Goal: Find specific page/section: Find specific page/section

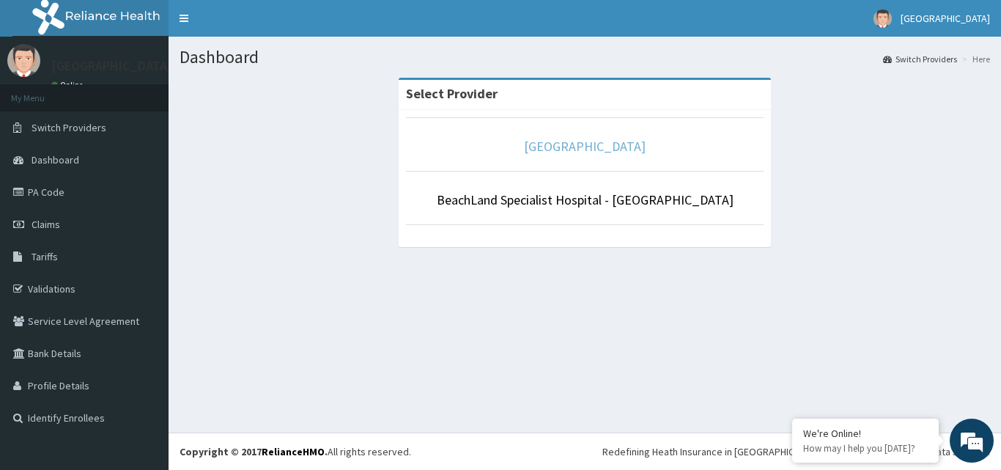
click at [524, 138] on link "[GEOGRAPHIC_DATA]" at bounding box center [585, 146] width 122 height 17
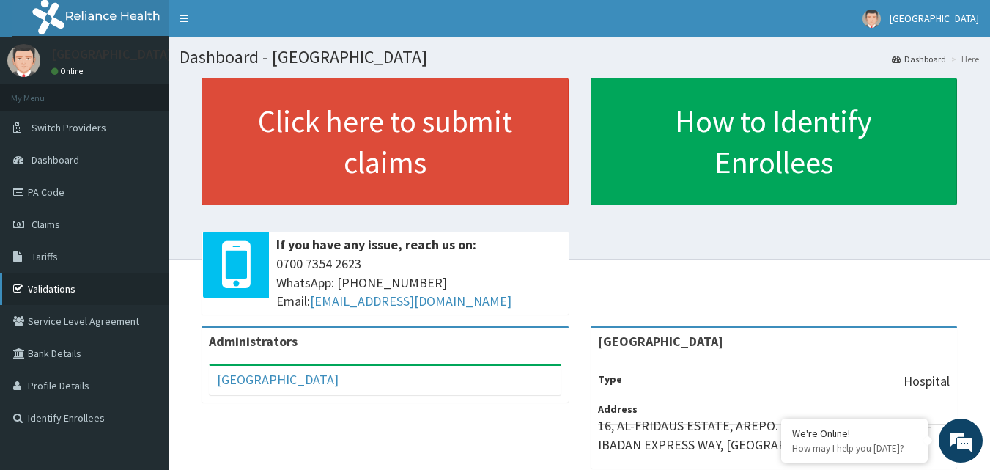
click at [22, 293] on icon at bounding box center [20, 289] width 15 height 10
